Goal: Check status: Check status

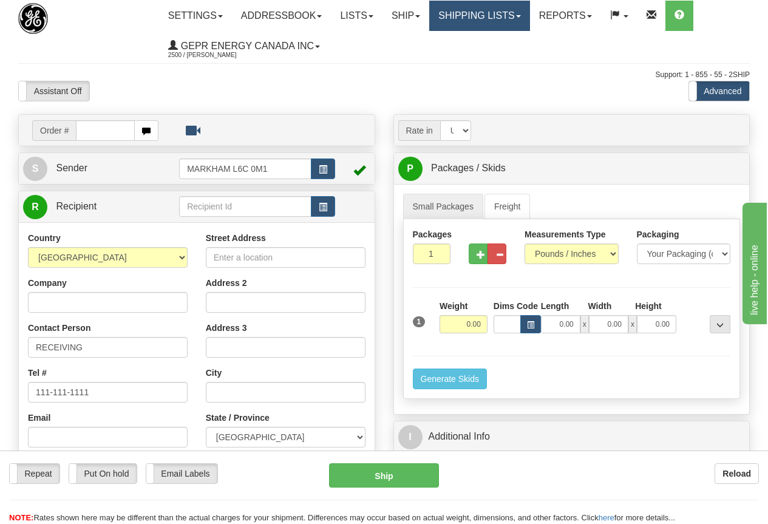
click at [485, 19] on link "Shipping lists" at bounding box center [479, 16] width 100 height 30
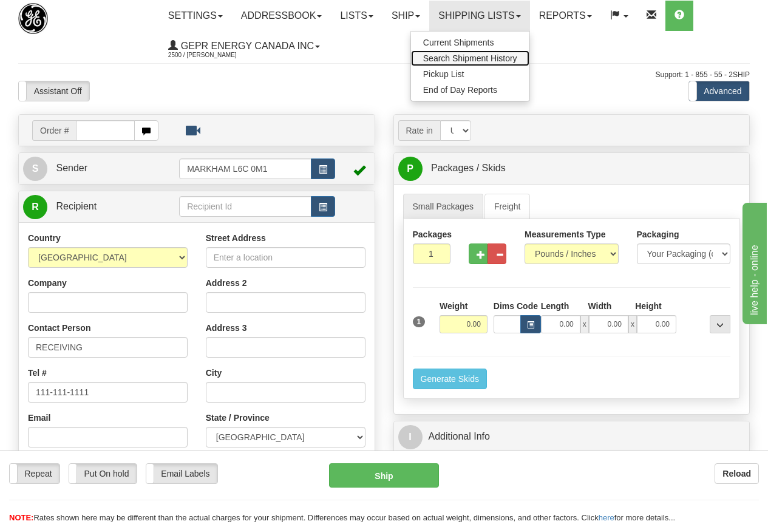
click at [483, 57] on span "Search Shipment History" at bounding box center [470, 58] width 94 height 10
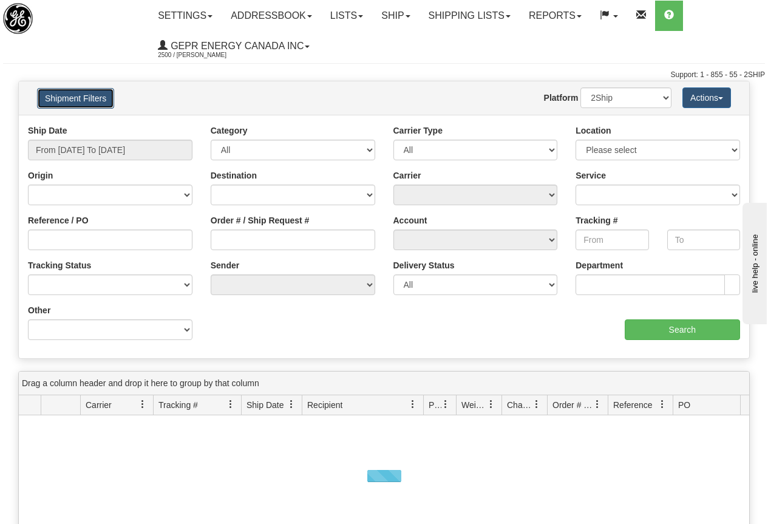
click at [81, 97] on button "Shipment Filters" at bounding box center [75, 98] width 77 height 21
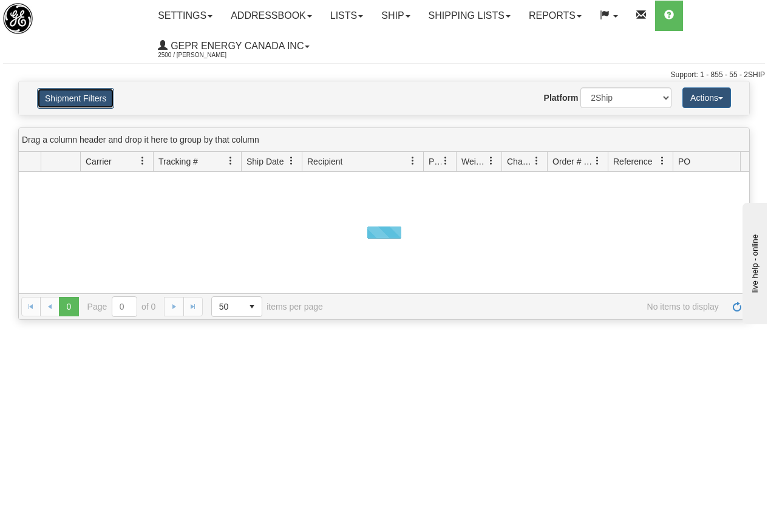
click at [80, 97] on button "Shipment Filters" at bounding box center [75, 98] width 77 height 21
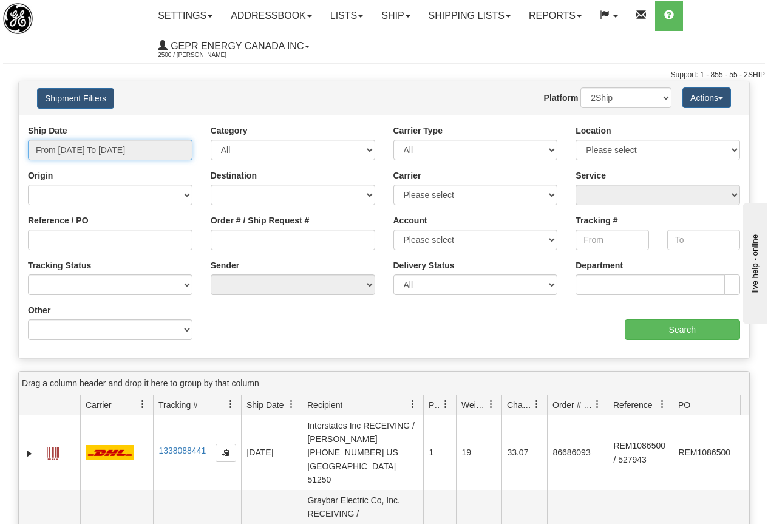
click at [84, 152] on input "From 08/26/2025 To 08/27/2025" at bounding box center [110, 150] width 165 height 21
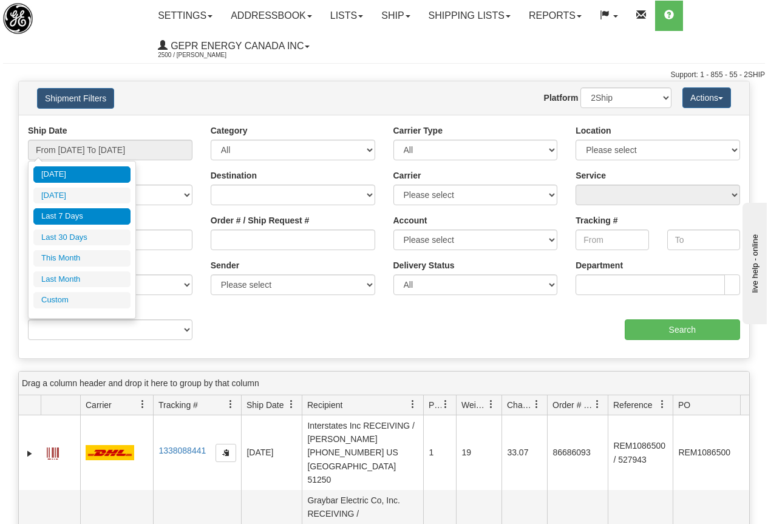
click at [68, 214] on li "Last 7 Days" at bounding box center [81, 216] width 97 height 16
type input "From 08/21/2025 To 08/27/2025"
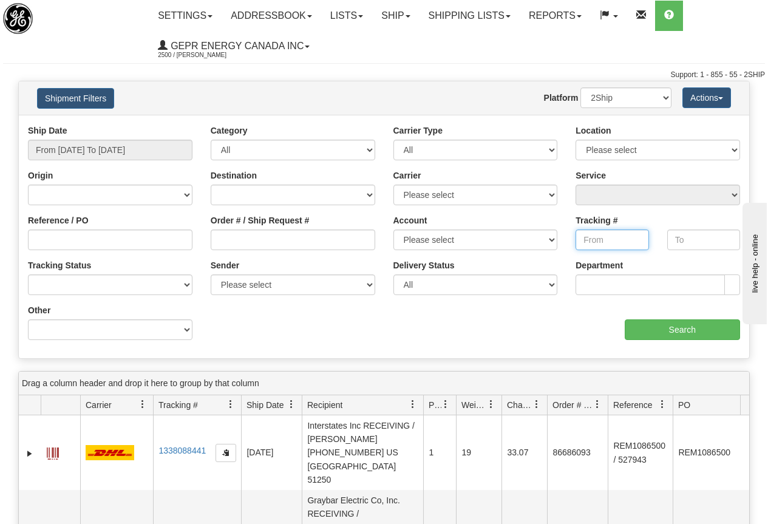
click at [596, 238] on input "Tracking #" at bounding box center [612, 240] width 73 height 21
paste input "5564823482"
type input "5564823482"
click at [679, 326] on input "Search" at bounding box center [683, 330] width 116 height 21
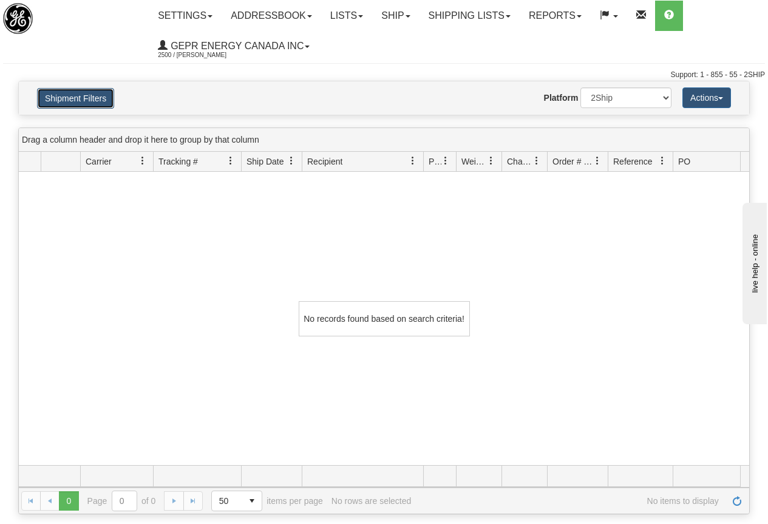
click at [78, 97] on button "Shipment Filters" at bounding box center [75, 98] width 77 height 21
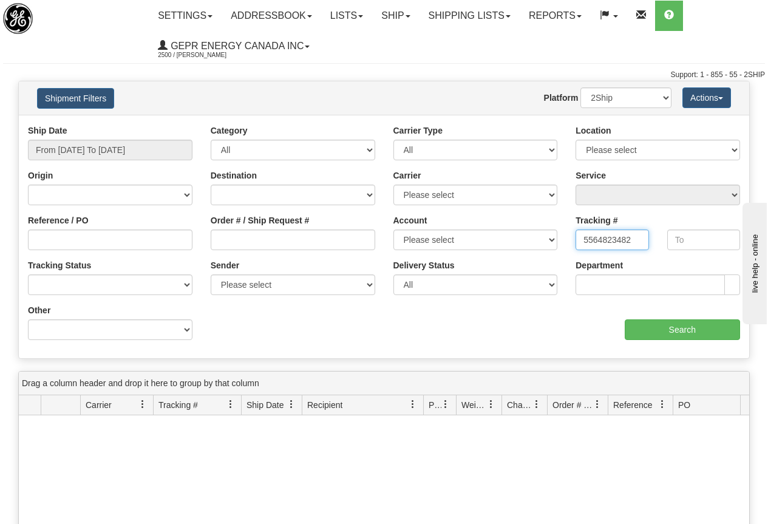
click at [644, 238] on input "5564823482" at bounding box center [612, 240] width 73 height 21
click at [120, 149] on input "From 08/21/2025 To 08/27/2025" at bounding box center [110, 150] width 165 height 21
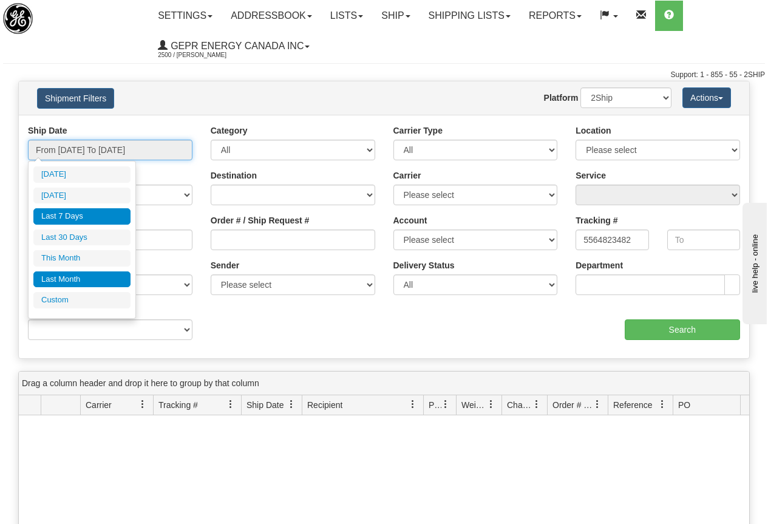
type input "08/26/2025"
type input "08/21/2025"
type input "[DATE]"
type input "07/01/2025"
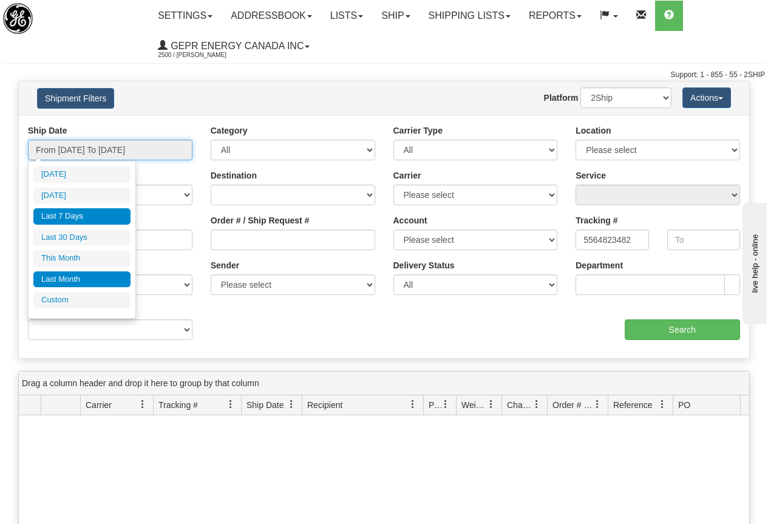
type input "07/31/2025"
type input "08/21/2025"
type input "[DATE]"
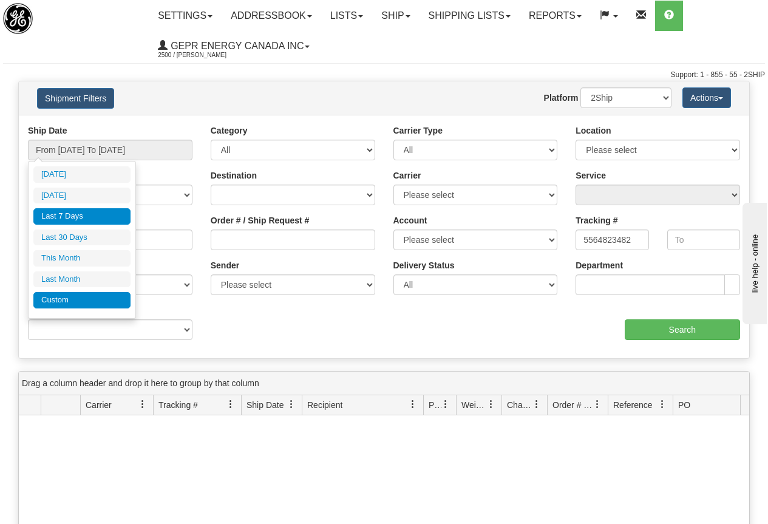
click at [81, 299] on li "Custom" at bounding box center [81, 300] width 97 height 16
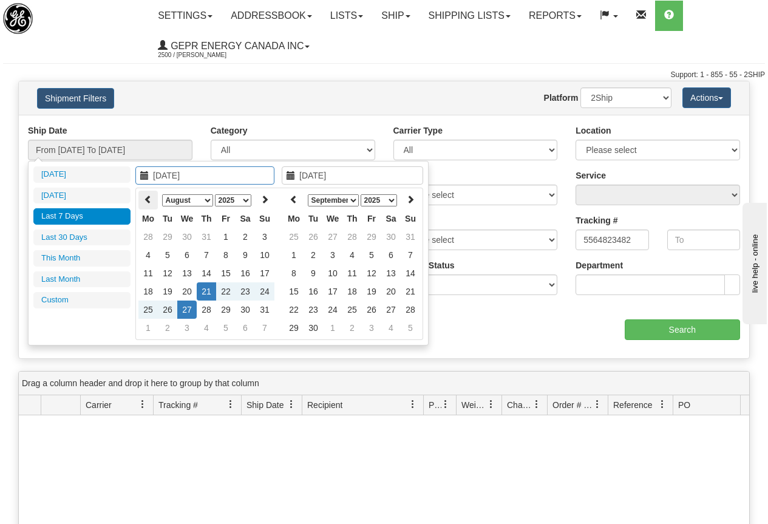
click at [146, 196] on icon at bounding box center [148, 199] width 9 height 9
type input "07/01/2025"
click at [168, 238] on td "1" at bounding box center [167, 237] width 19 height 18
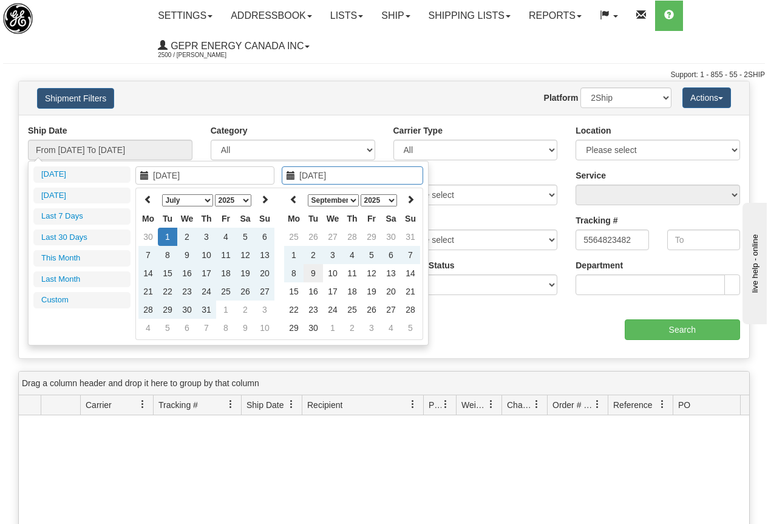
type input "09/09/2025"
click at [317, 272] on td "9" at bounding box center [313, 273] width 19 height 18
type input "From 07/01/2025 To 09/09/2025"
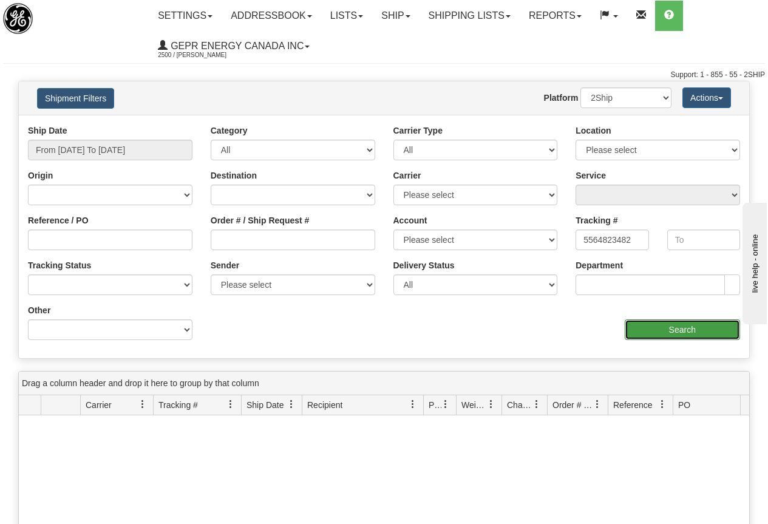
click at [669, 326] on input "Search" at bounding box center [683, 330] width 116 height 21
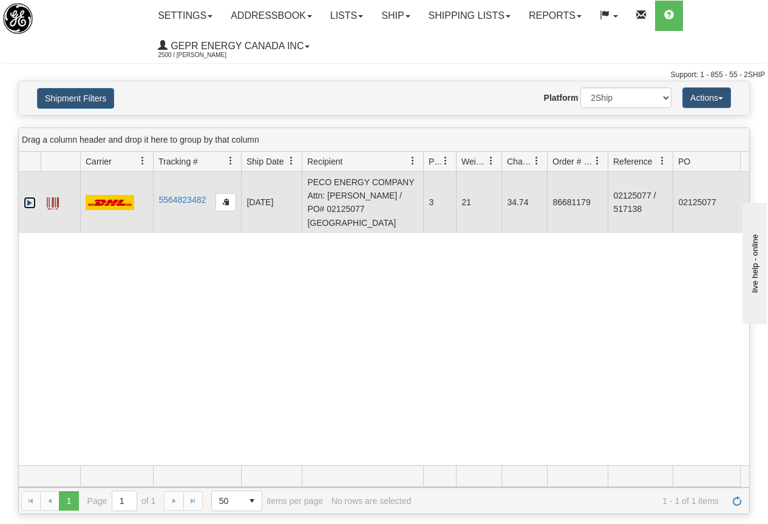
click at [30, 203] on link "Expand" at bounding box center [30, 203] width 12 height 12
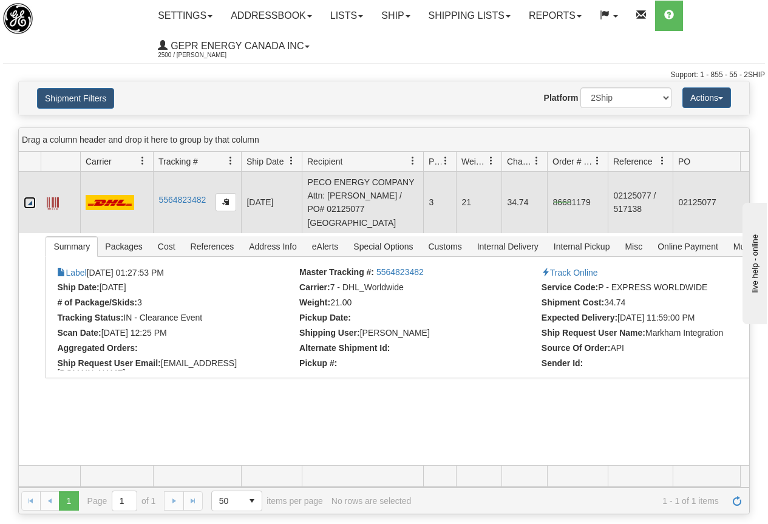
drag, startPoint x: 554, startPoint y: 202, endPoint x: 575, endPoint y: 203, distance: 20.7
click at [575, 203] on td "86681179" at bounding box center [577, 202] width 61 height 61
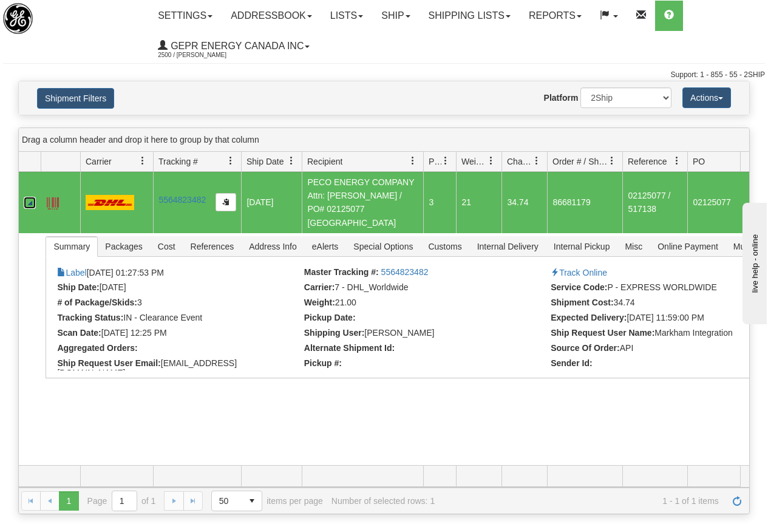
drag, startPoint x: 608, startPoint y: 160, endPoint x: 623, endPoint y: 160, distance: 15.2
click at [623, 160] on div "Id Client Id Carrier Tracking # Pro Number Ship Date Label Generation Date Send…" at bounding box center [380, 161] width 722 height 19
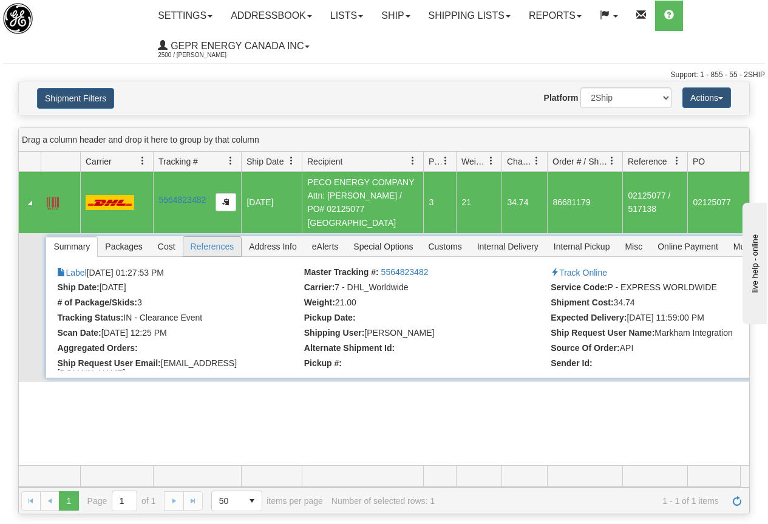
click at [212, 246] on span "References" at bounding box center [212, 246] width 58 height 19
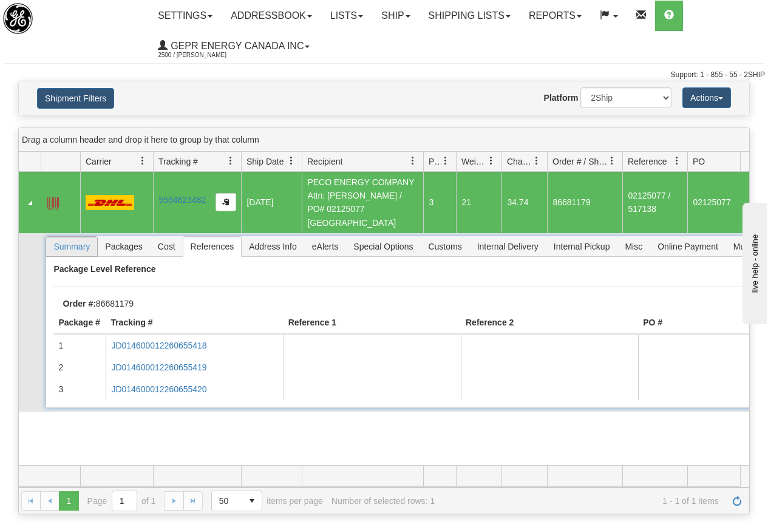
click at [74, 247] on span "Summary" at bounding box center [71, 246] width 51 height 19
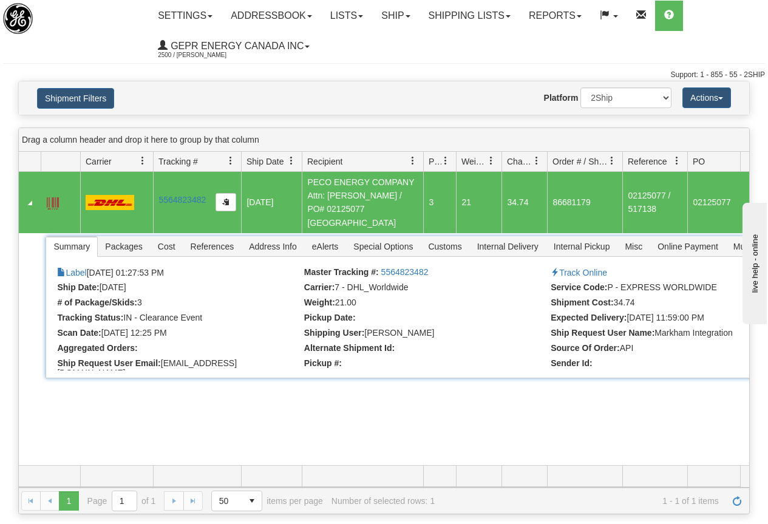
drag, startPoint x: 693, startPoint y: 202, endPoint x: 722, endPoint y: 203, distance: 29.2
click at [722, 203] on td "02125077" at bounding box center [728, 202] width 81 height 61
click at [723, 203] on td "02125077" at bounding box center [728, 202] width 81 height 61
